Goal: Find specific page/section: Find specific page/section

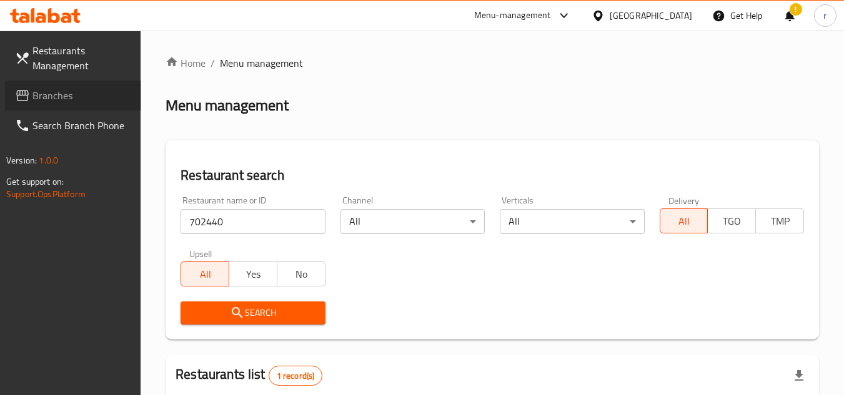
click at [57, 102] on span "Branches" at bounding box center [81, 95] width 99 height 15
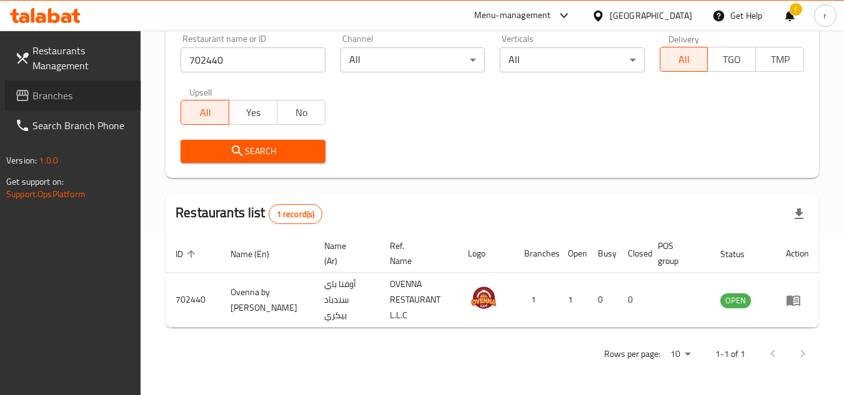
scroll to position [162, 0]
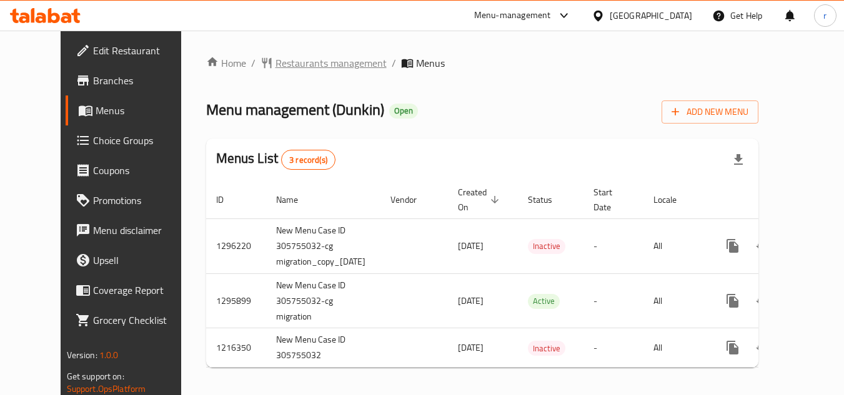
click at [275, 61] on span "Restaurants management" at bounding box center [330, 63] width 111 height 15
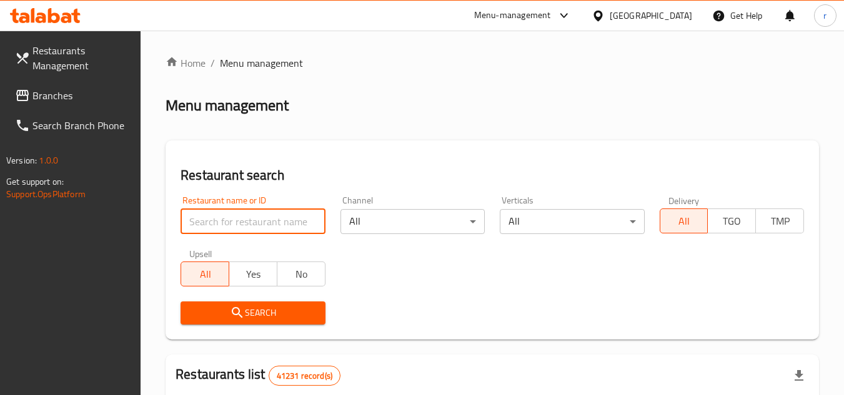
paste input "10465"
click at [247, 219] on input "search" at bounding box center [253, 221] width 144 height 25
type input "10465"
click at [229, 310] on span "Search" at bounding box center [252, 313] width 124 height 16
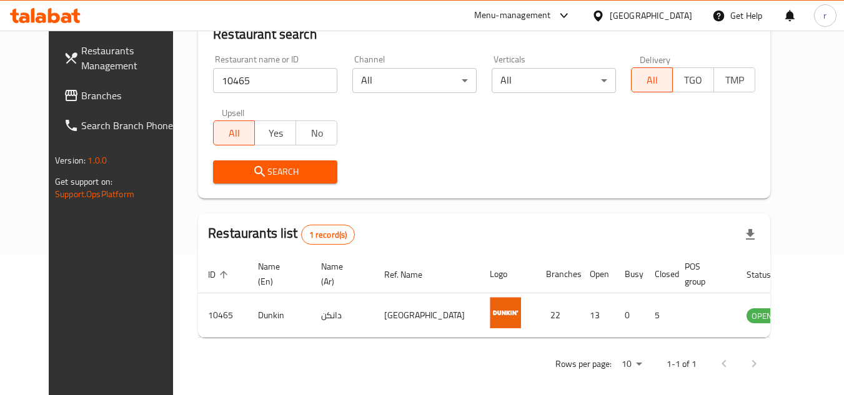
scroll to position [151, 0]
